Goal: Task Accomplishment & Management: Use online tool/utility

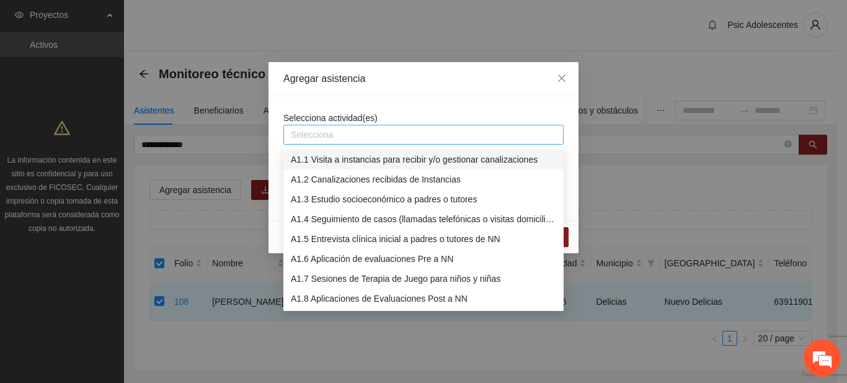
click at [388, 136] on div at bounding box center [424, 134] width 274 height 15
type input "****"
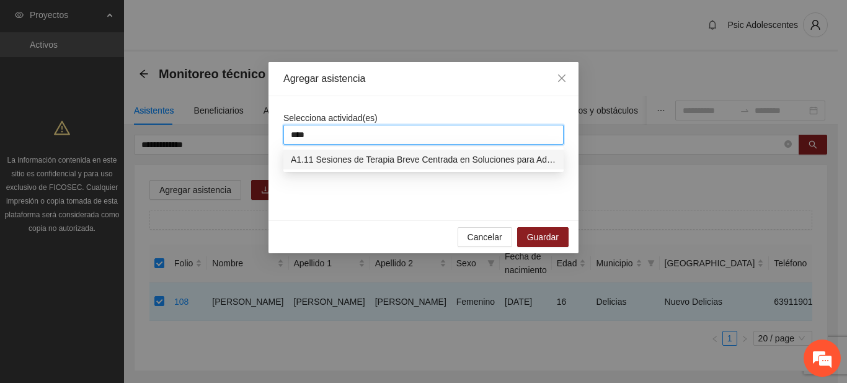
click at [373, 161] on div "A1.11 Sesiones de Terapia Breve Centrada en Soluciones para Adolescentes" at bounding box center [424, 160] width 266 height 14
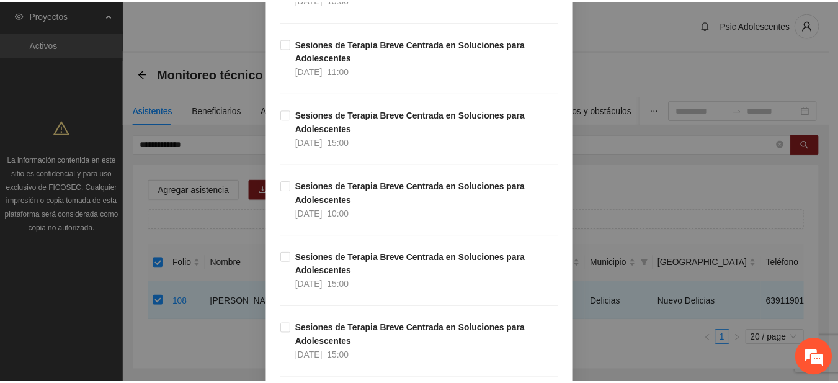
scroll to position [19520, 0]
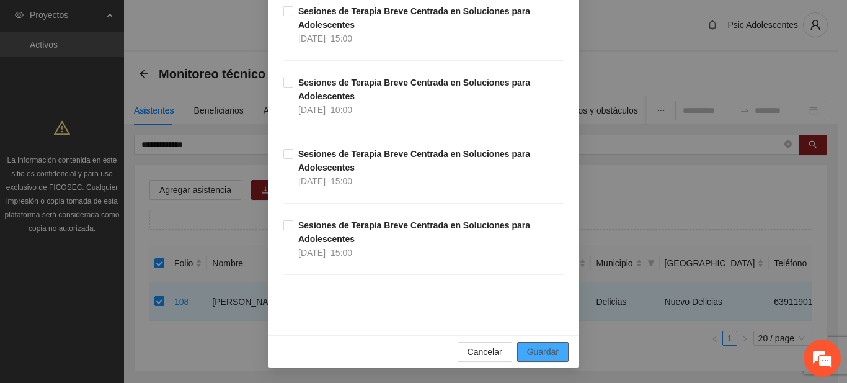
click at [540, 353] on span "Guardar" at bounding box center [543, 352] width 32 height 14
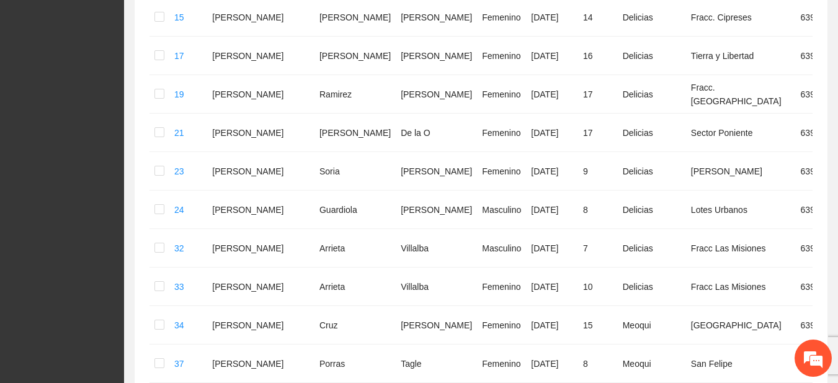
scroll to position [0, 0]
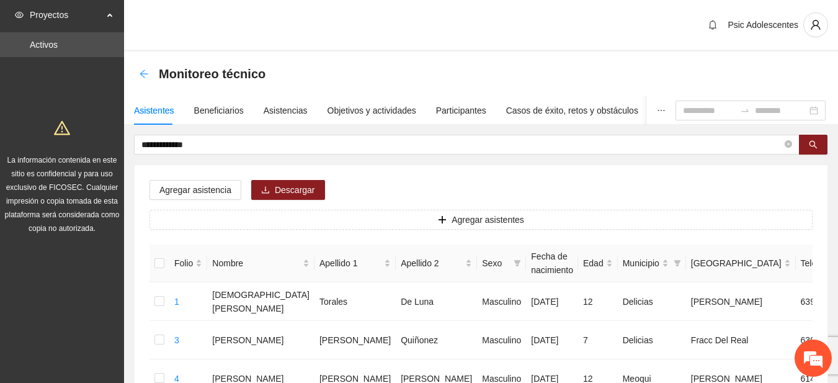
click at [145, 72] on icon "arrow-left" at bounding box center [144, 74] width 10 height 10
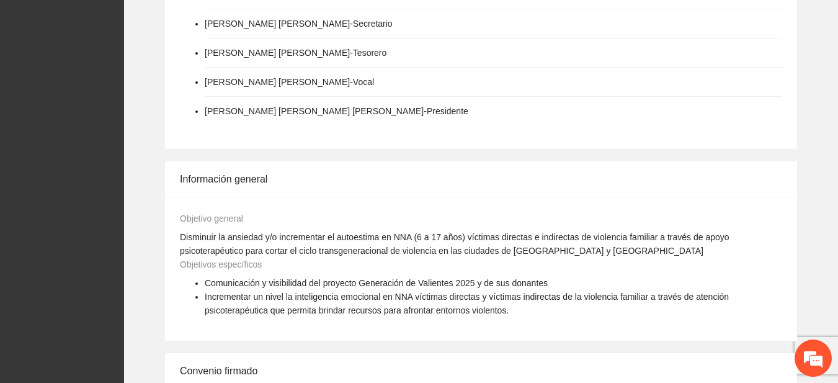
scroll to position [1010, 0]
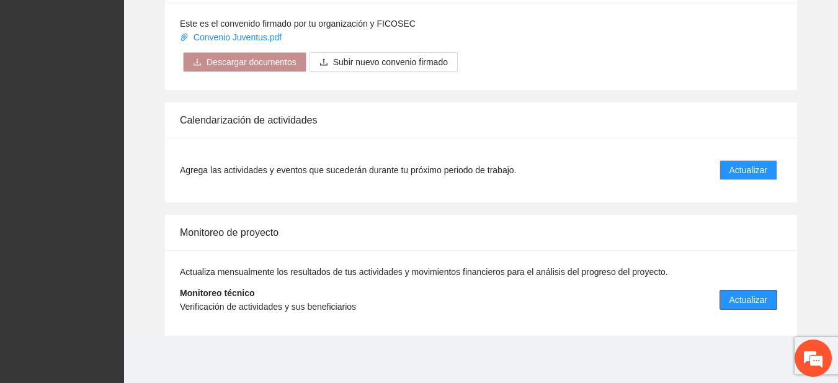
click at [735, 298] on span "Actualizar" at bounding box center [749, 300] width 38 height 14
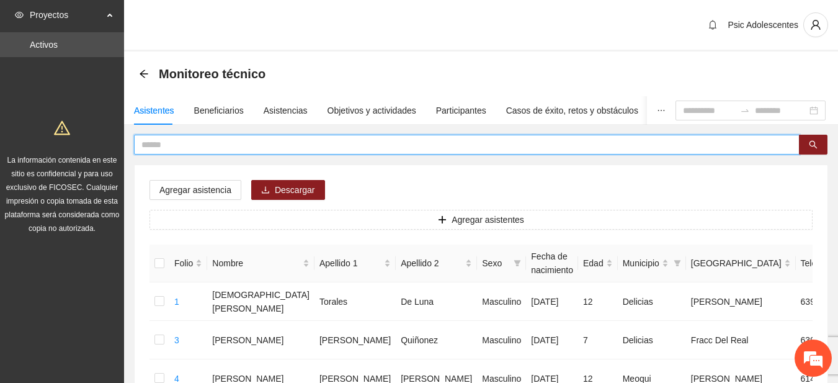
click at [295, 150] on input "text" at bounding box center [461, 145] width 641 height 14
type input "**********"
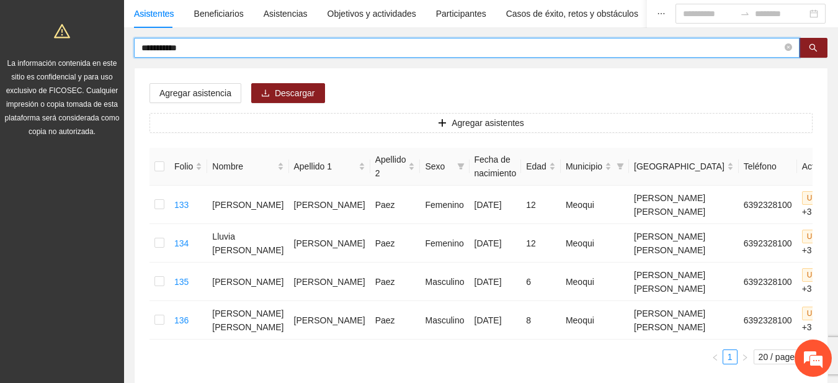
scroll to position [98, 0]
click at [270, 13] on div "Asistencias" at bounding box center [286, 13] width 44 height 14
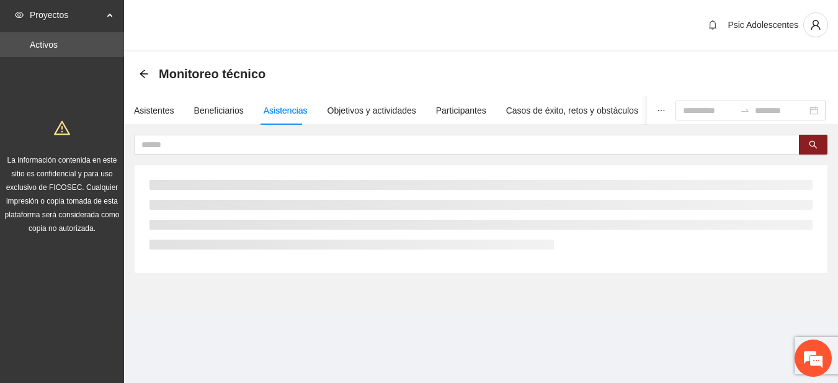
scroll to position [0, 0]
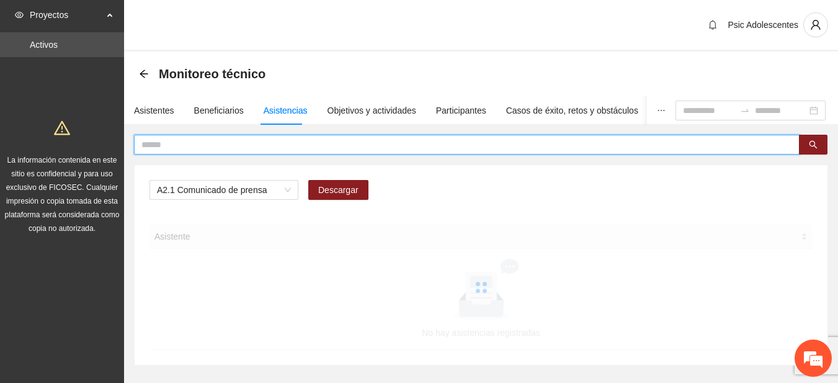
click at [205, 143] on input "text" at bounding box center [461, 145] width 641 height 14
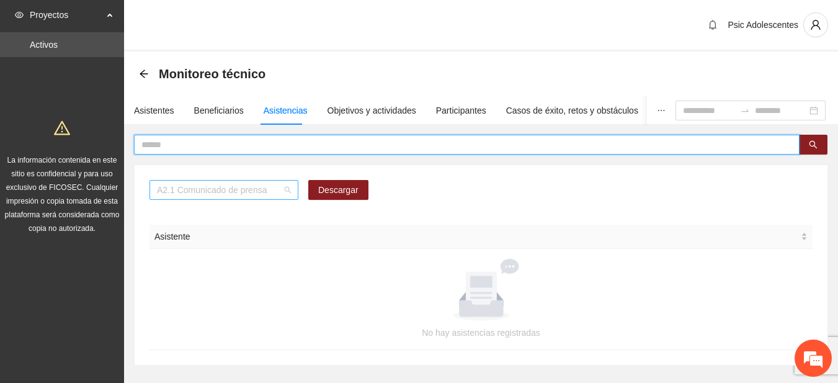
click at [292, 193] on div "A2.1 Comunicado de prensa" at bounding box center [224, 190] width 149 height 20
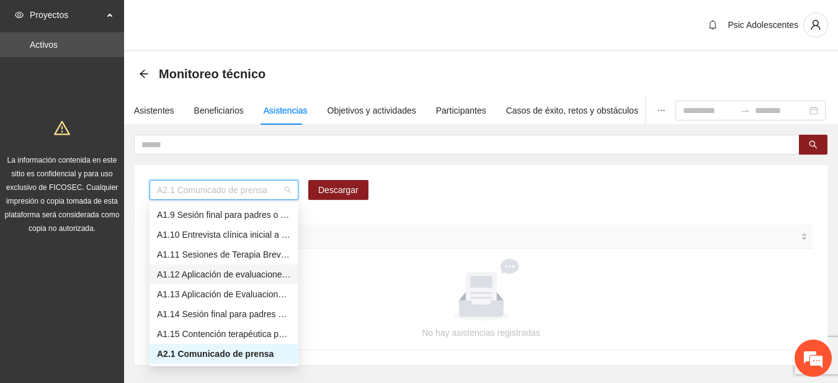
click at [203, 274] on div "A1.12 Aplicación de evaluaciones Pre a Adolescentes" at bounding box center [224, 274] width 134 height 14
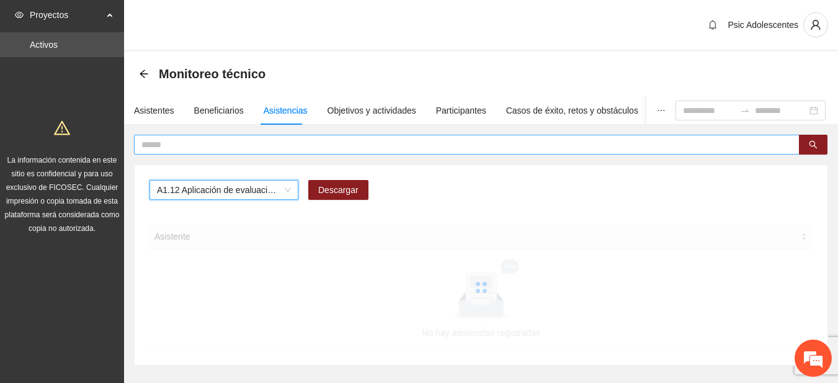
click at [205, 147] on input "text" at bounding box center [461, 145] width 641 height 14
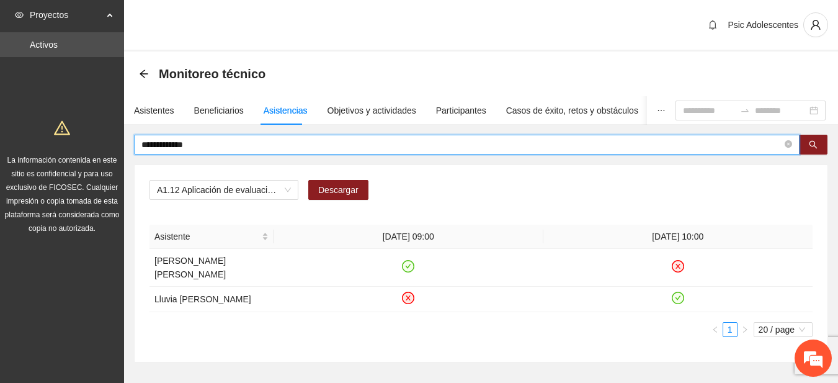
type input "**********"
